Goal: Information Seeking & Learning: Learn about a topic

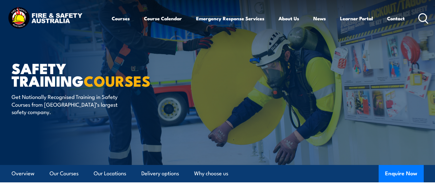
click at [43, 16] on img at bounding box center [44, 18] width 77 height 25
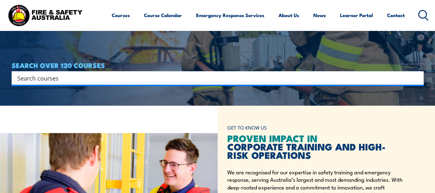
click at [22, 78] on input "Search input" at bounding box center [213, 78] width 392 height 10
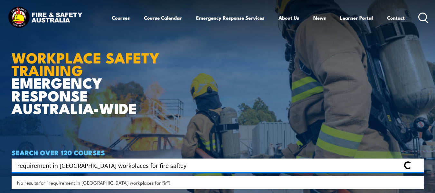
type input "requirement in WA workplaces for fire saftey"
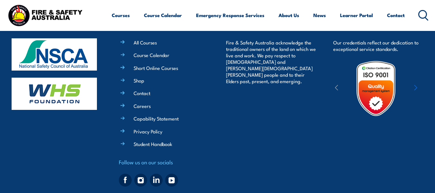
scroll to position [206, 0]
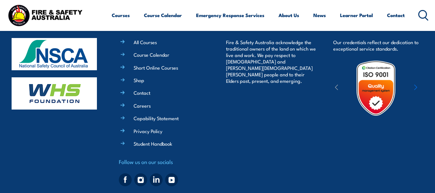
click at [66, 61] on img at bounding box center [54, 54] width 85 height 32
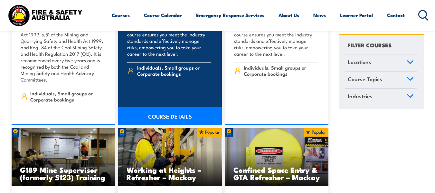
scroll to position [431, 0]
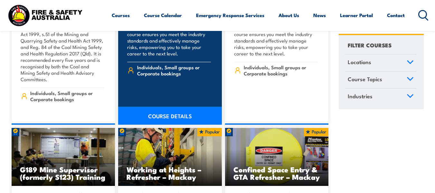
click at [168, 108] on link "COURSE DETAILS" at bounding box center [170, 116] width 104 height 18
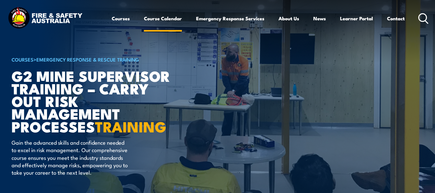
click at [150, 20] on link "Course Calendar" at bounding box center [163, 18] width 38 height 15
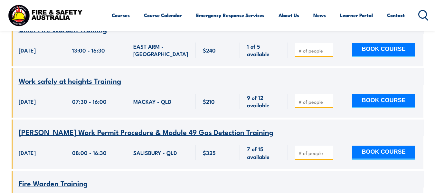
scroll to position [794, 0]
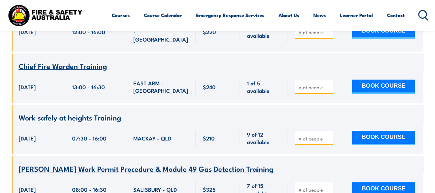
click at [423, 12] on icon at bounding box center [423, 15] width 10 height 11
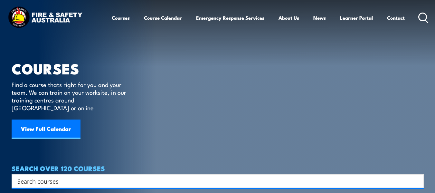
click at [45, 174] on div "Search" at bounding box center [218, 181] width 412 height 14
click at [28, 176] on input "Search input" at bounding box center [213, 181] width 392 height 10
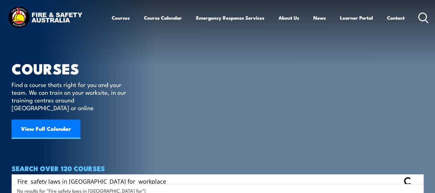
type input "Fire safety laws in WA for workplace"
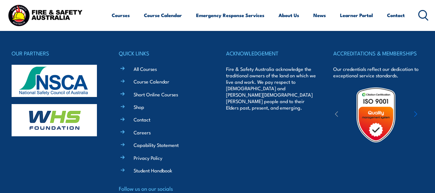
scroll to position [180, 0]
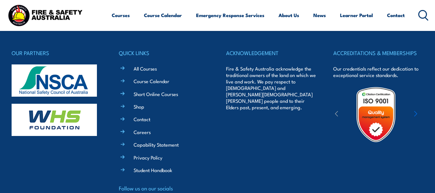
click at [377, 101] on img at bounding box center [376, 114] width 56 height 56
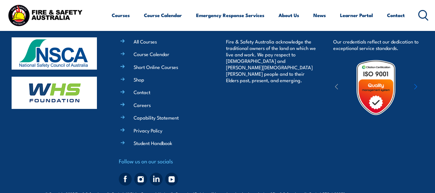
scroll to position [222, 0]
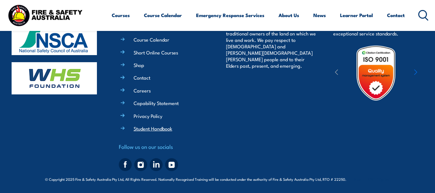
click at [158, 129] on link "Student Handbook" at bounding box center [153, 128] width 39 height 7
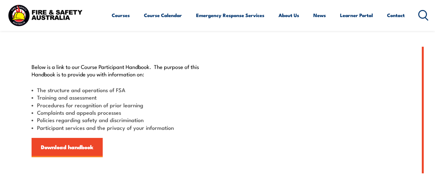
scroll to position [145, 0]
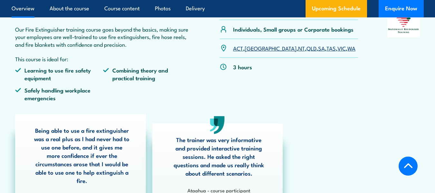
scroll to position [201, 0]
click at [348, 48] on link "WA" at bounding box center [352, 48] width 8 height 8
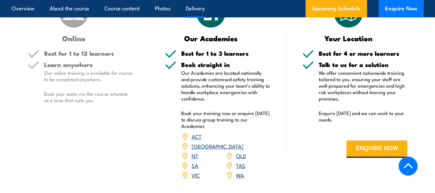
scroll to position [854, 0]
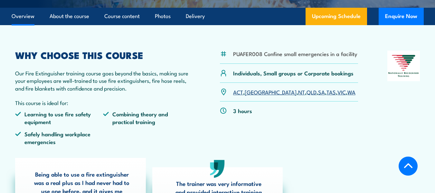
scroll to position [157, 0]
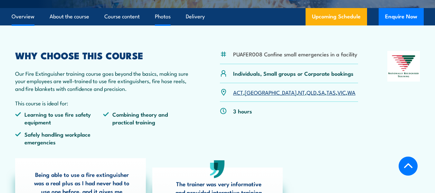
click at [166, 16] on link "Photos" at bounding box center [163, 16] width 16 height 17
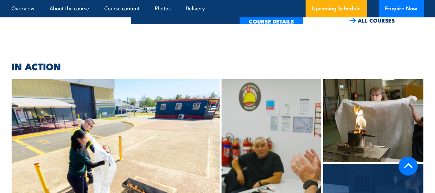
scroll to position [3288, 0]
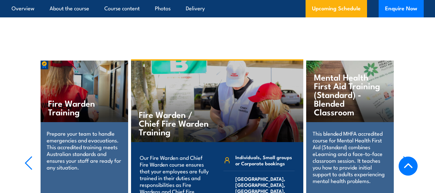
scroll to position [2977, 0]
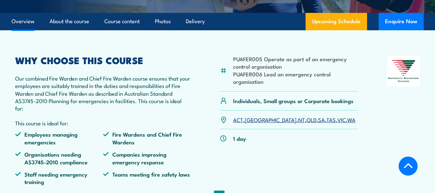
scroll to position [170, 0]
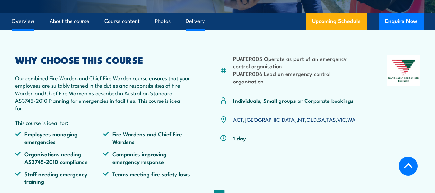
click at [193, 25] on link "Delivery" at bounding box center [195, 21] width 19 height 17
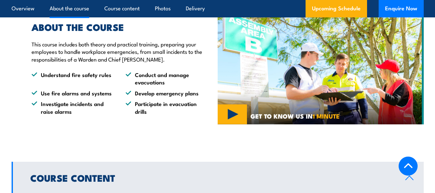
scroll to position [490, 0]
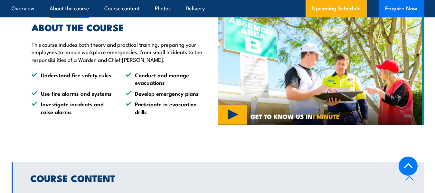
click at [398, 8] on button "Enquire Now" at bounding box center [401, 8] width 45 height 17
